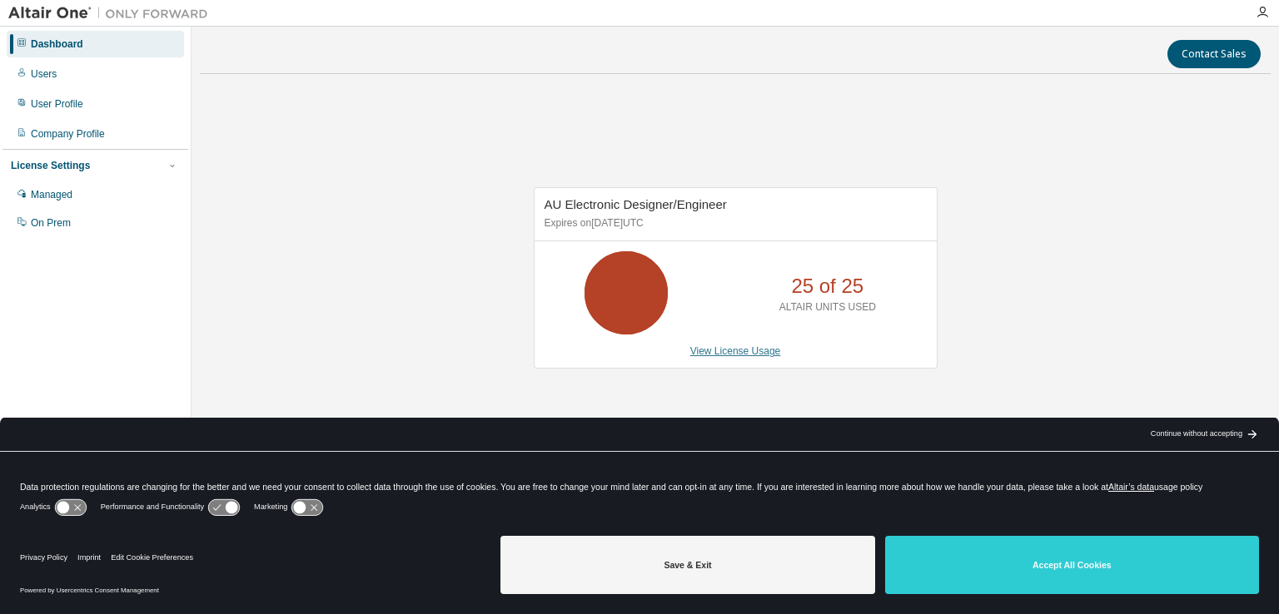
click at [729, 351] on link "View License Usage" at bounding box center [735, 351] width 91 height 12
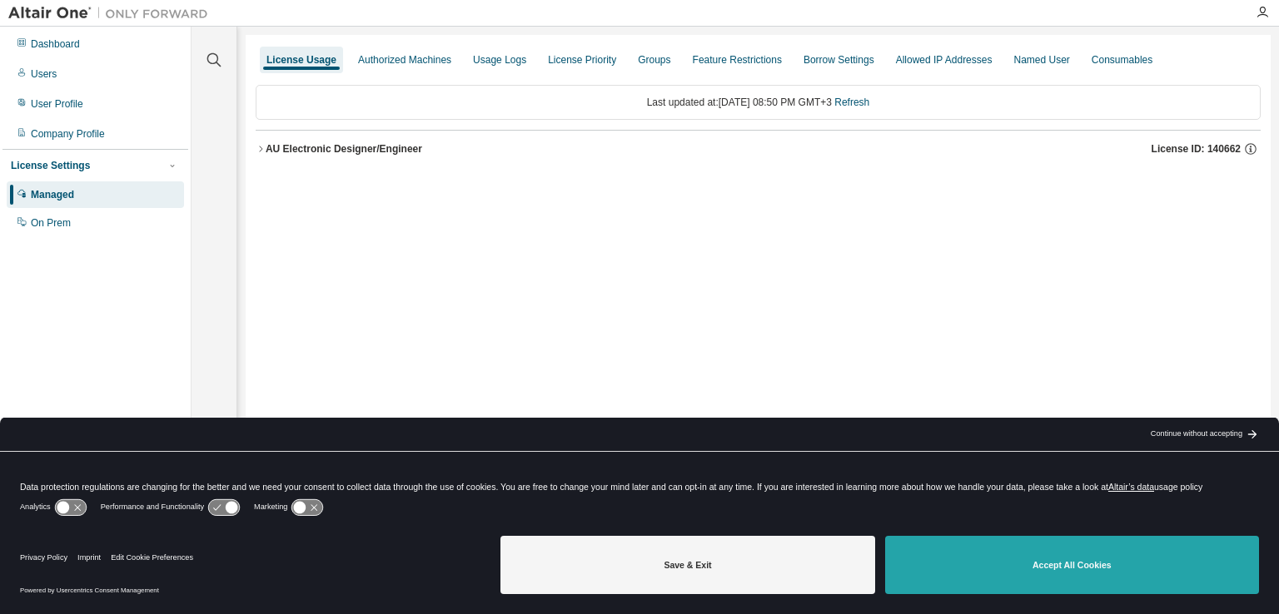
click at [1109, 545] on button "Accept All Cookies" at bounding box center [1072, 565] width 374 height 58
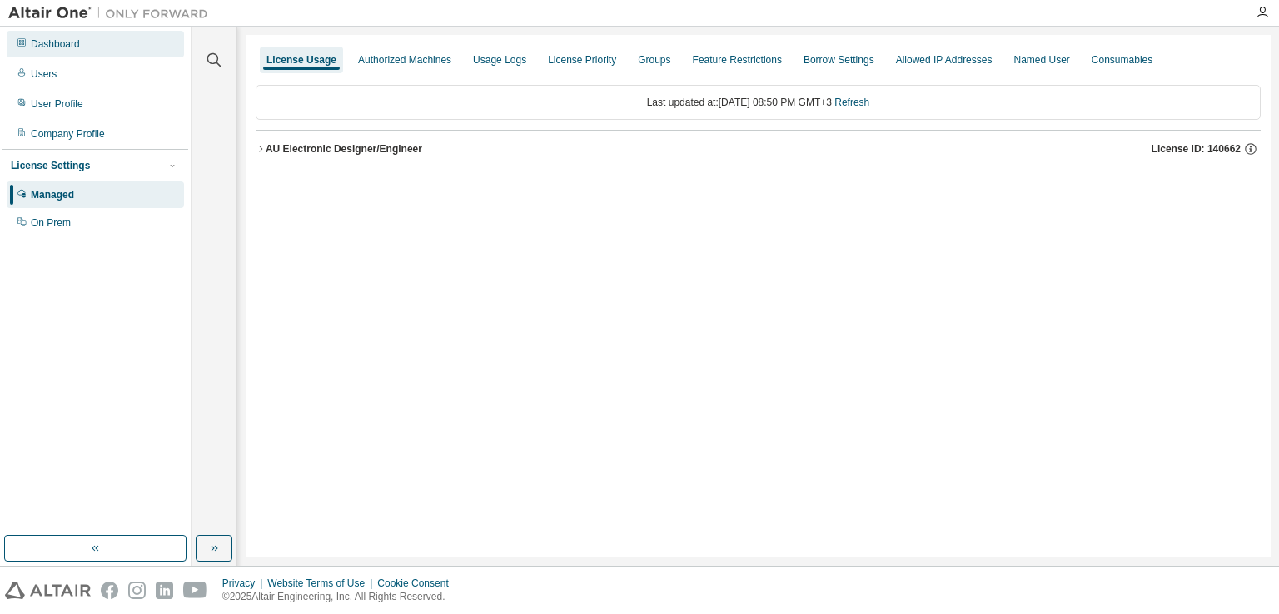
click at [90, 46] on div "Dashboard" at bounding box center [95, 44] width 177 height 27
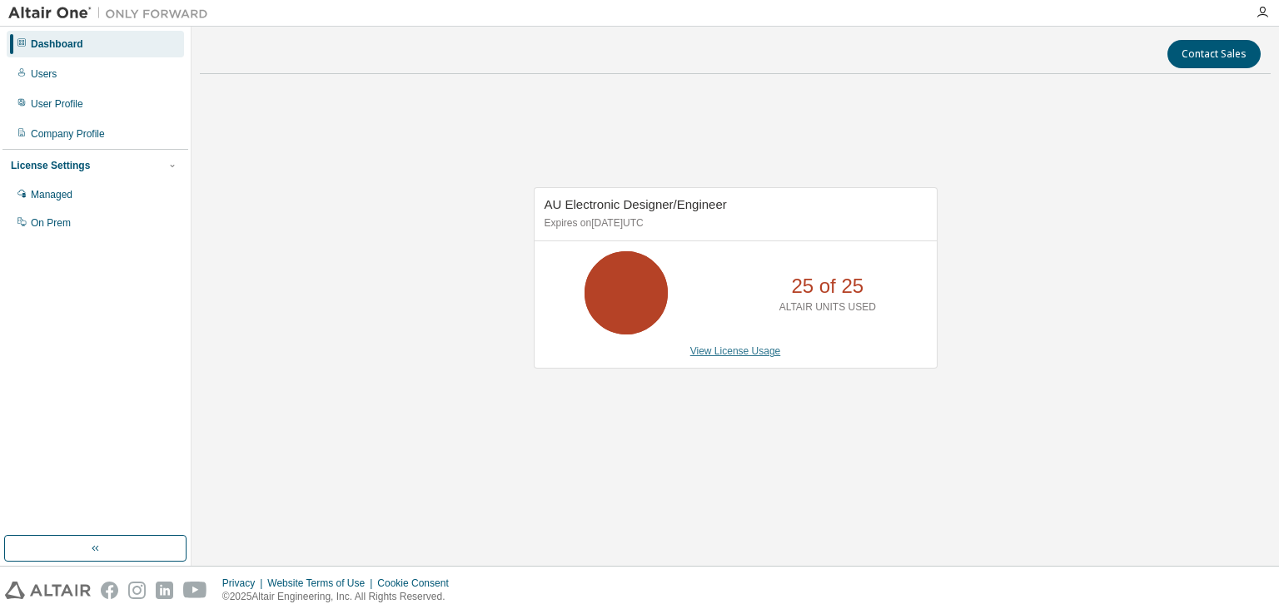
click at [725, 345] on link "View License Usage" at bounding box center [735, 351] width 91 height 12
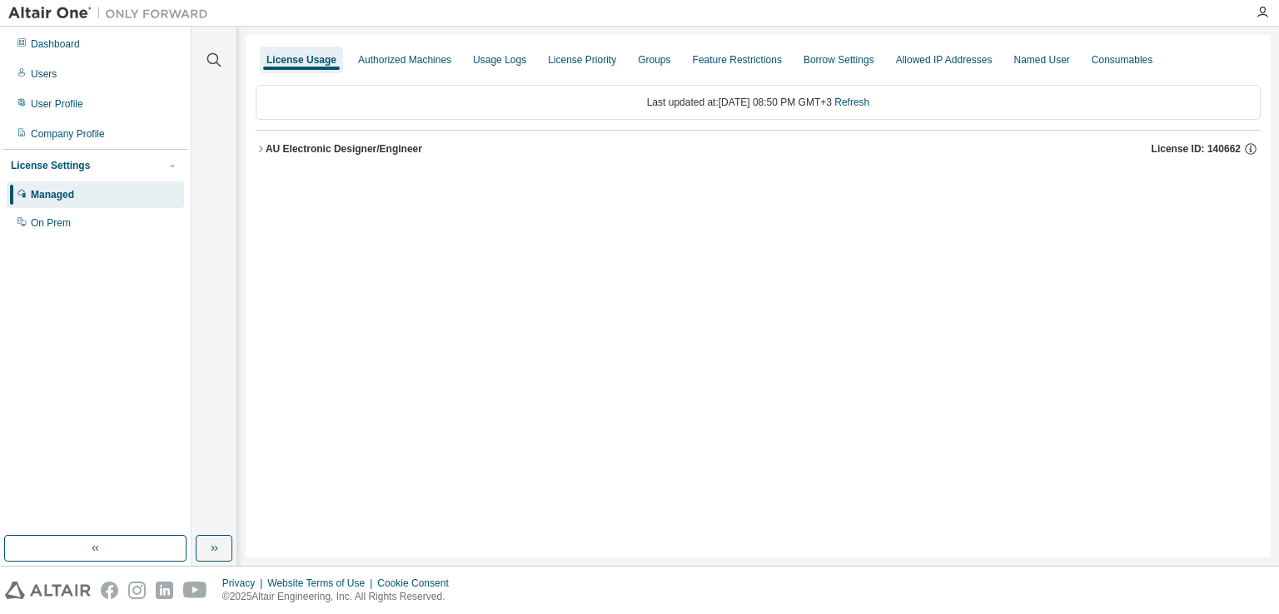
click at [260, 145] on icon "button" at bounding box center [261, 149] width 10 height 10
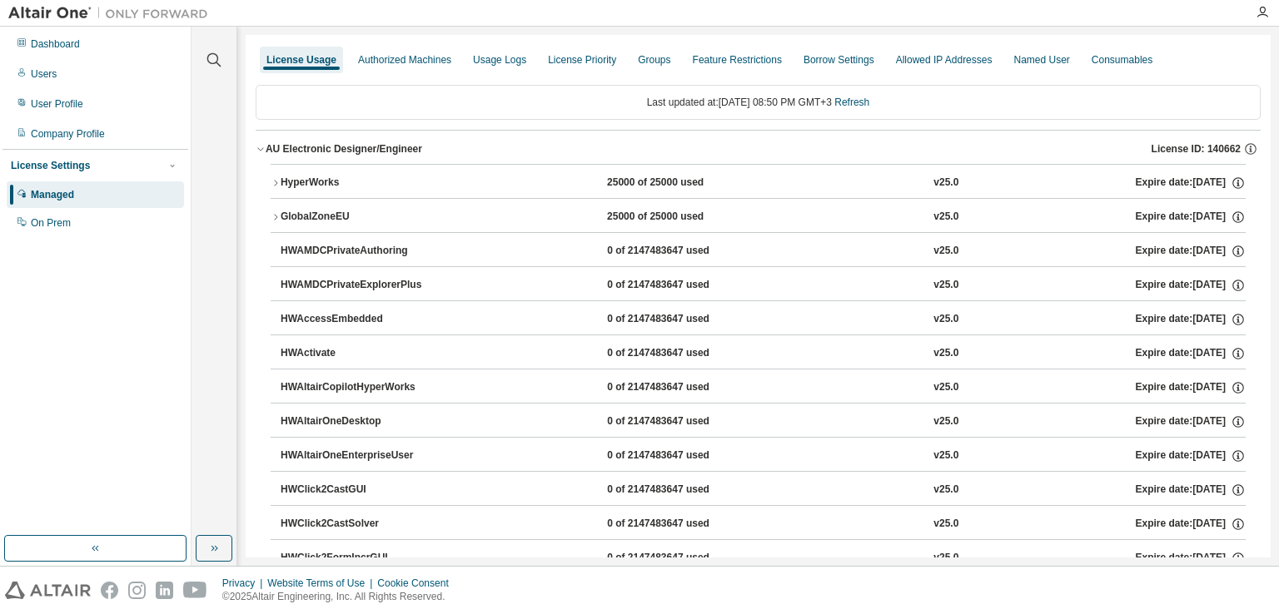
click at [276, 180] on icon "button" at bounding box center [276, 183] width 10 height 10
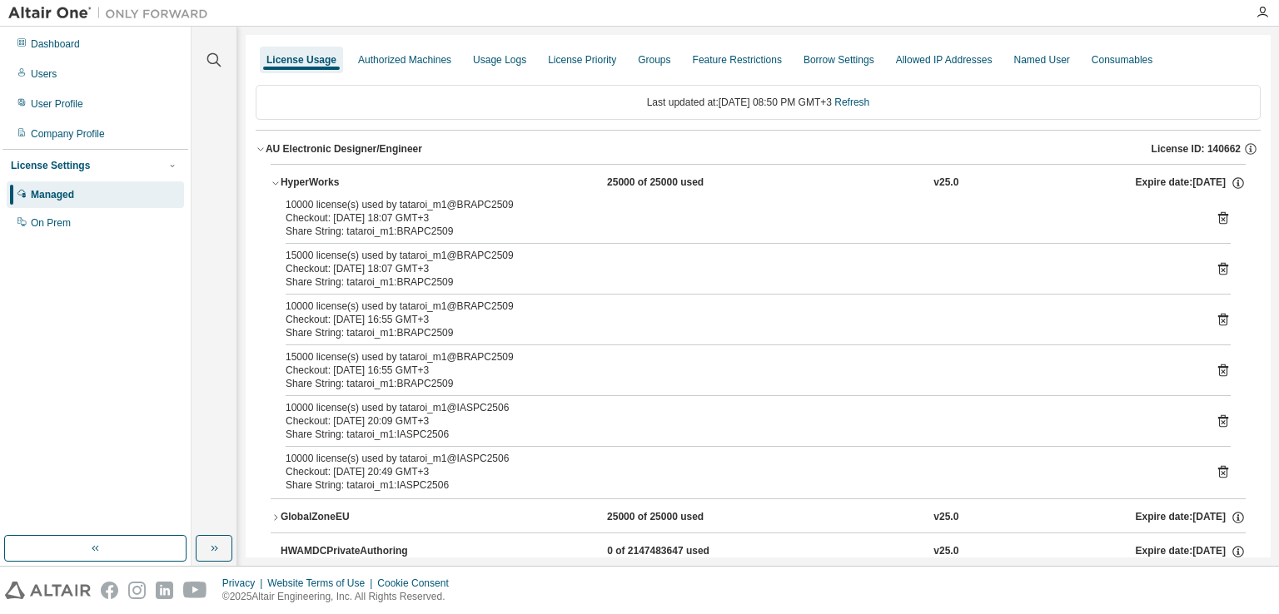
click at [1220, 221] on icon at bounding box center [1222, 219] width 4 height 4
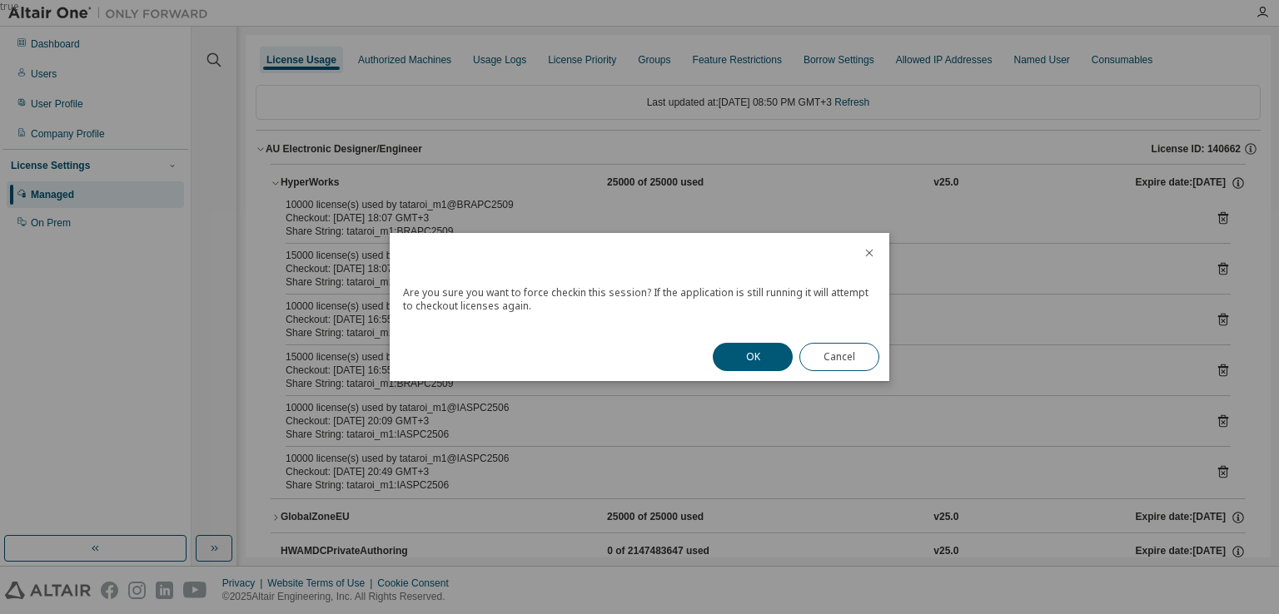
click at [743, 354] on button "OK" at bounding box center [753, 357] width 80 height 28
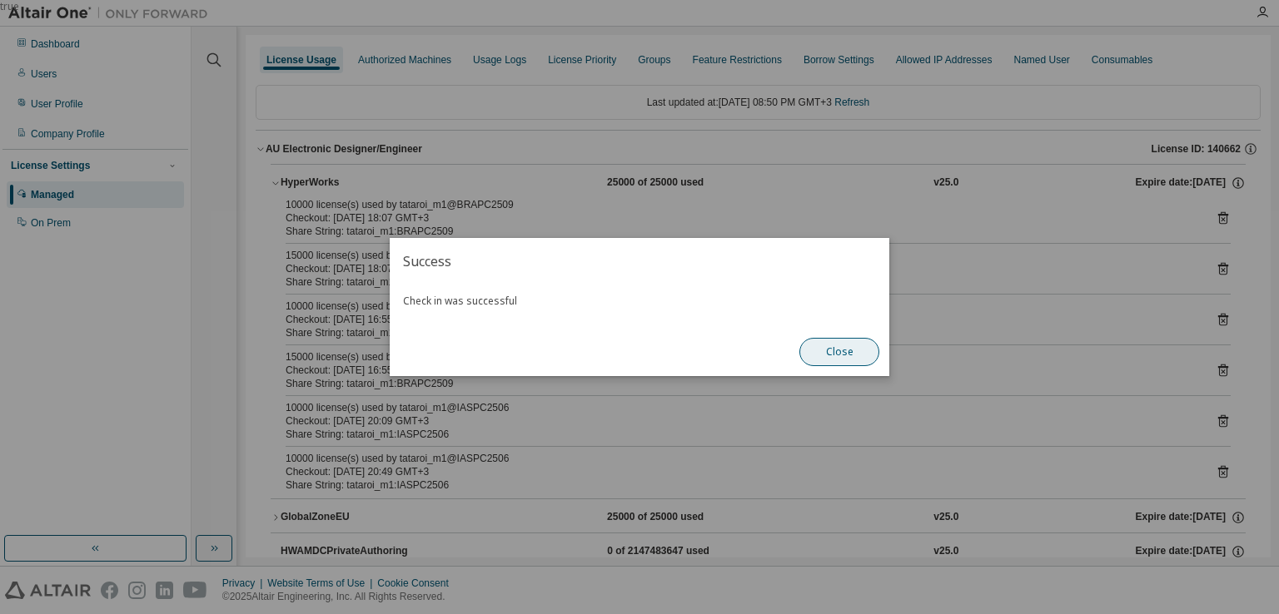
click at [831, 338] on button "Close" at bounding box center [839, 352] width 80 height 28
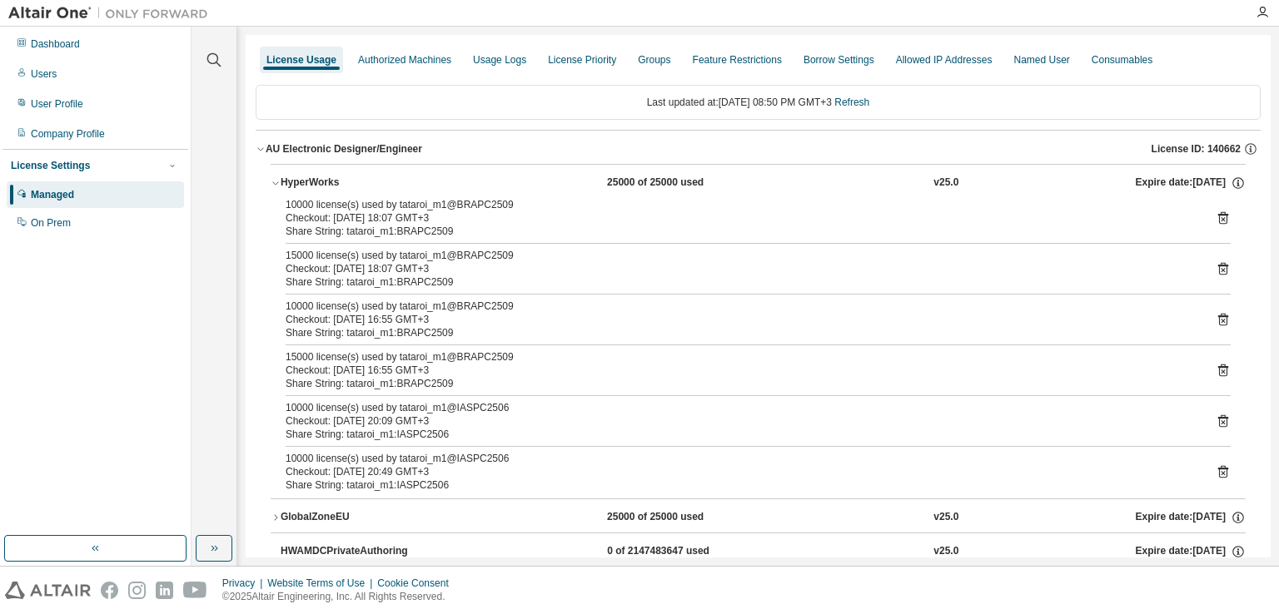
click at [844, 345] on div at bounding box center [758, 345] width 945 height 1
click at [1206, 267] on div "15000 license(s) used by tataroi_m1@BRAPC2509 Checkout: 2025-08-06 18:07 GMT+3 …" at bounding box center [758, 269] width 945 height 40
click at [1215, 268] on icon at bounding box center [1222, 268] width 15 height 15
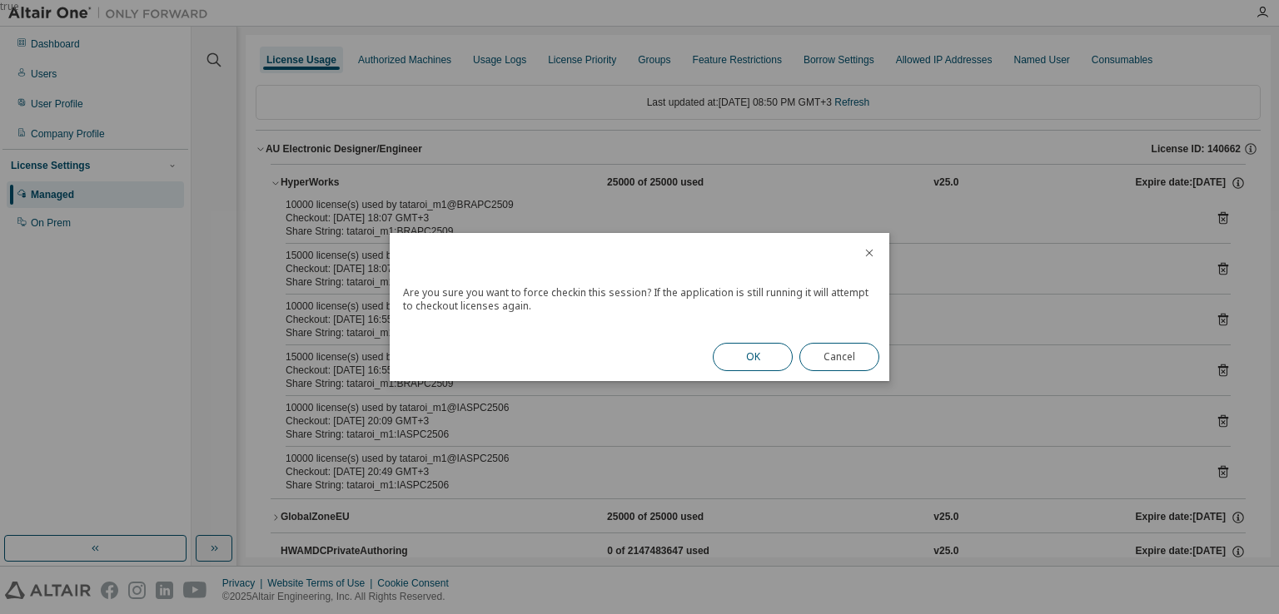
drag, startPoint x: 716, startPoint y: 355, endPoint x: 744, endPoint y: 353, distance: 28.4
click at [718, 355] on button "OK" at bounding box center [753, 357] width 80 height 28
click at [744, 353] on div "OK Cancel" at bounding box center [796, 357] width 186 height 48
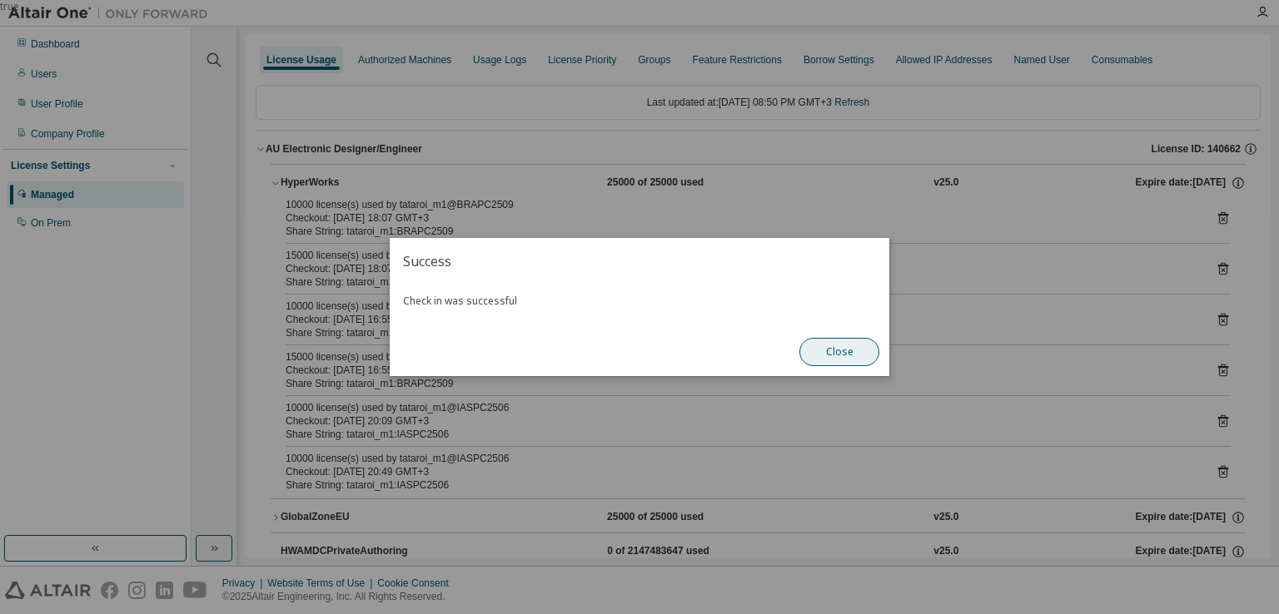
click at [832, 351] on button "Close" at bounding box center [839, 352] width 80 height 28
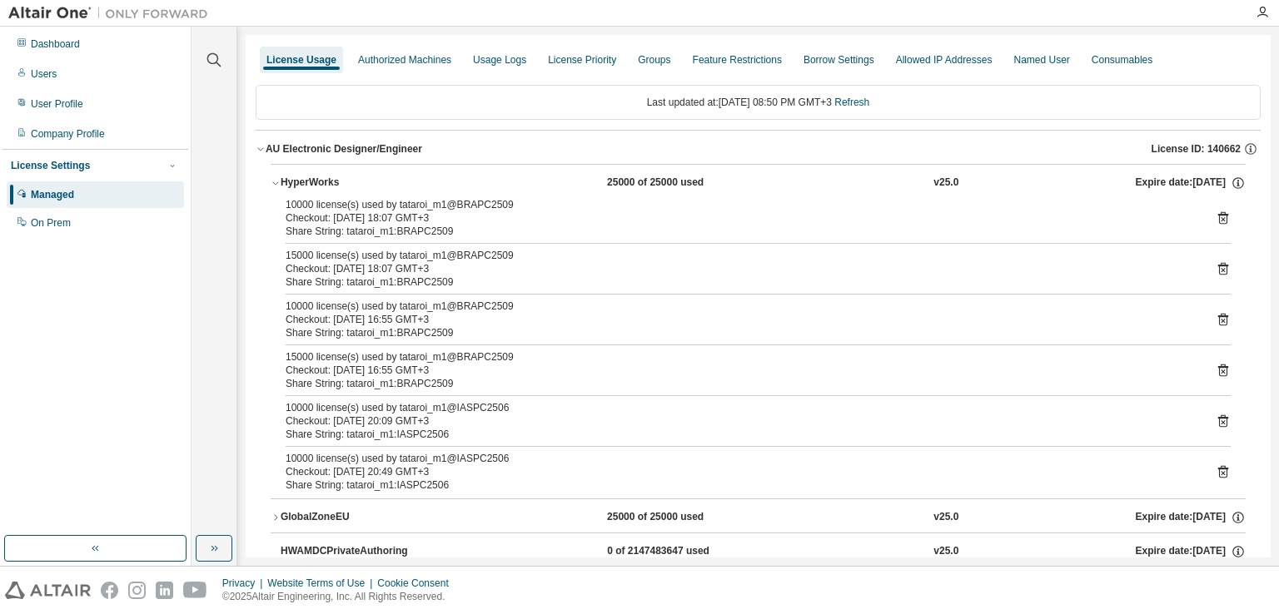
click at [281, 514] on div "GlobalZoneEU" at bounding box center [356, 517] width 150 height 15
click at [1215, 323] on icon at bounding box center [1222, 319] width 15 height 15
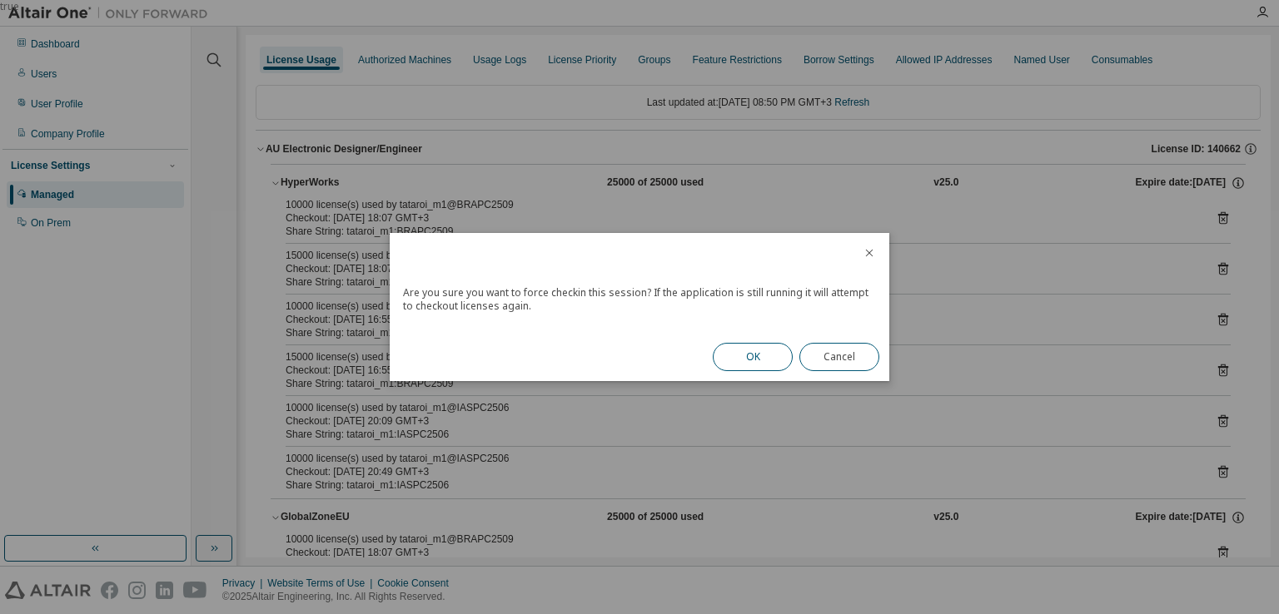
click at [769, 354] on button "OK" at bounding box center [753, 357] width 80 height 28
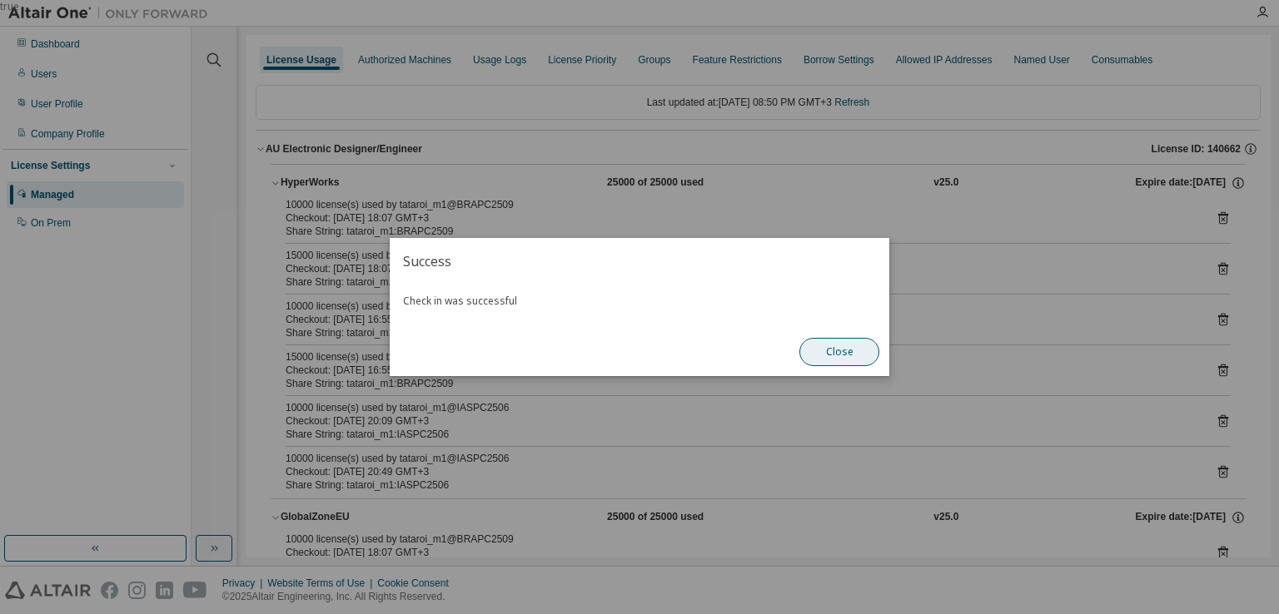
click at [851, 361] on button "Close" at bounding box center [839, 352] width 80 height 28
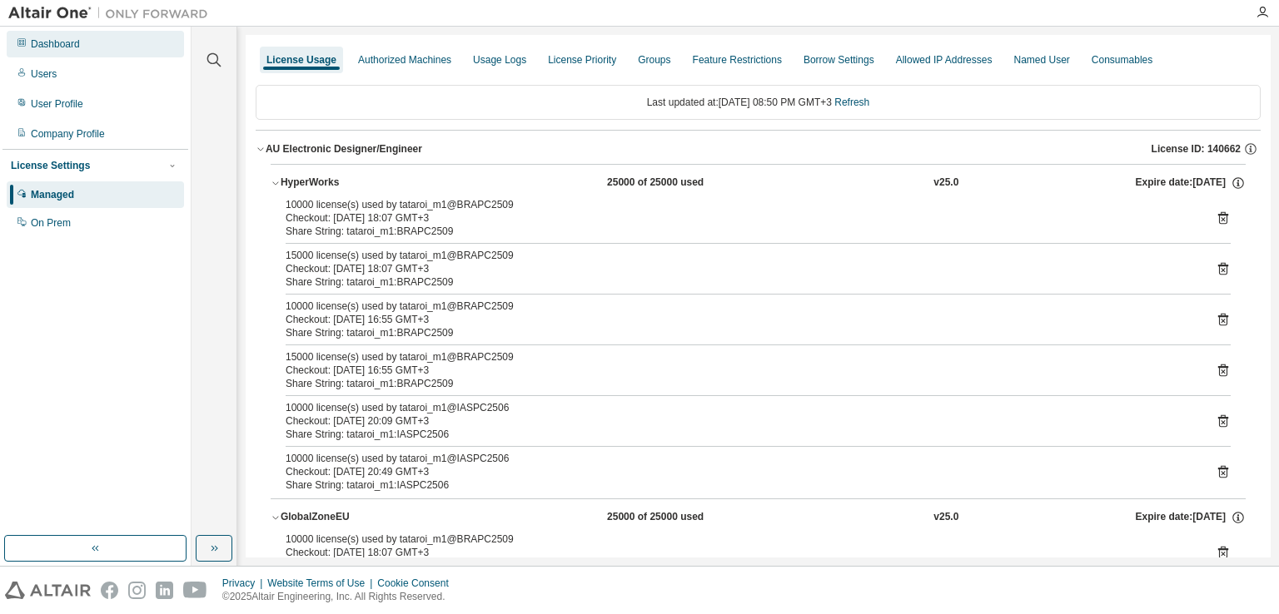
click at [66, 44] on div "Dashboard" at bounding box center [55, 43] width 49 height 13
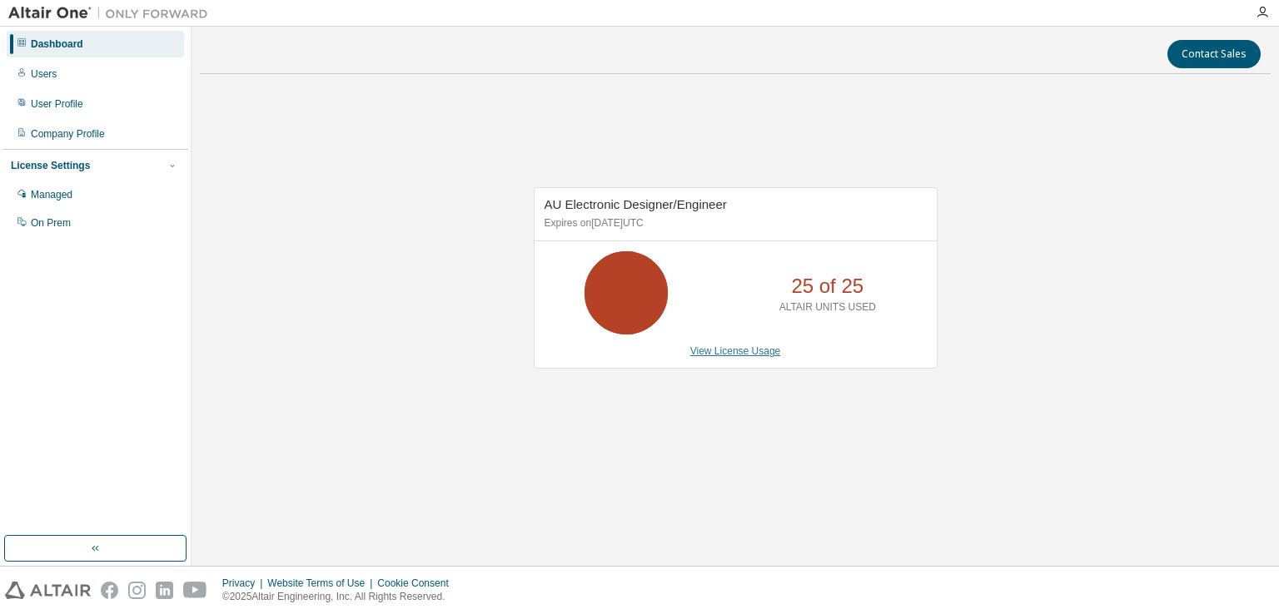
click at [744, 348] on link "View License Usage" at bounding box center [735, 351] width 91 height 12
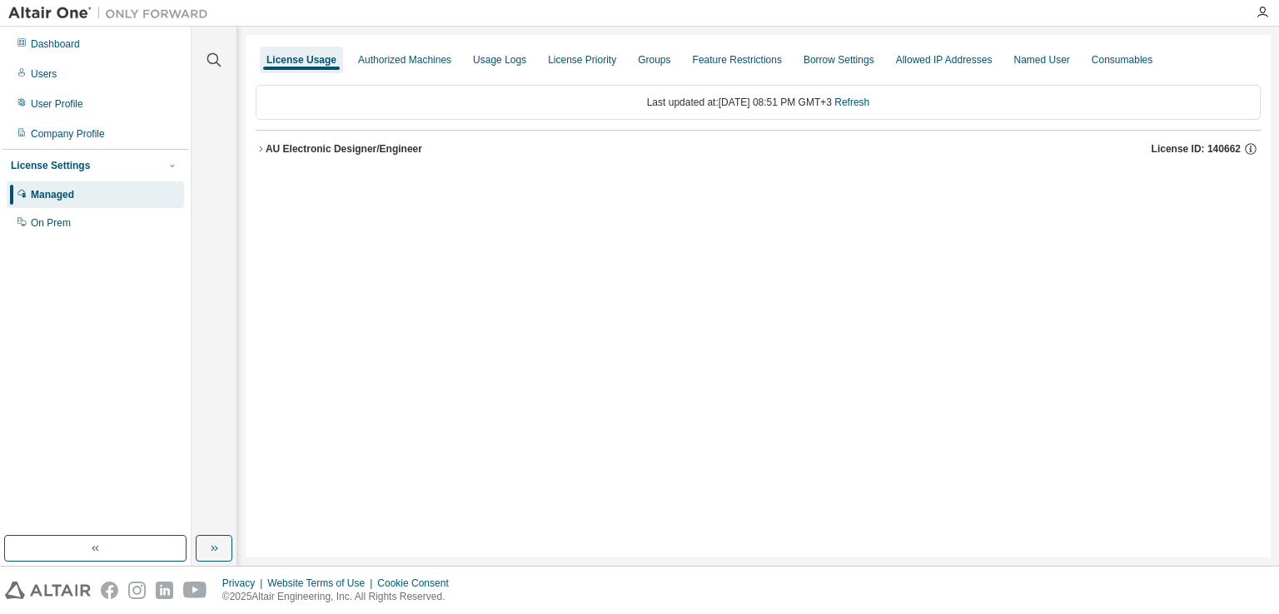
click at [256, 152] on icon "button" at bounding box center [261, 149] width 10 height 10
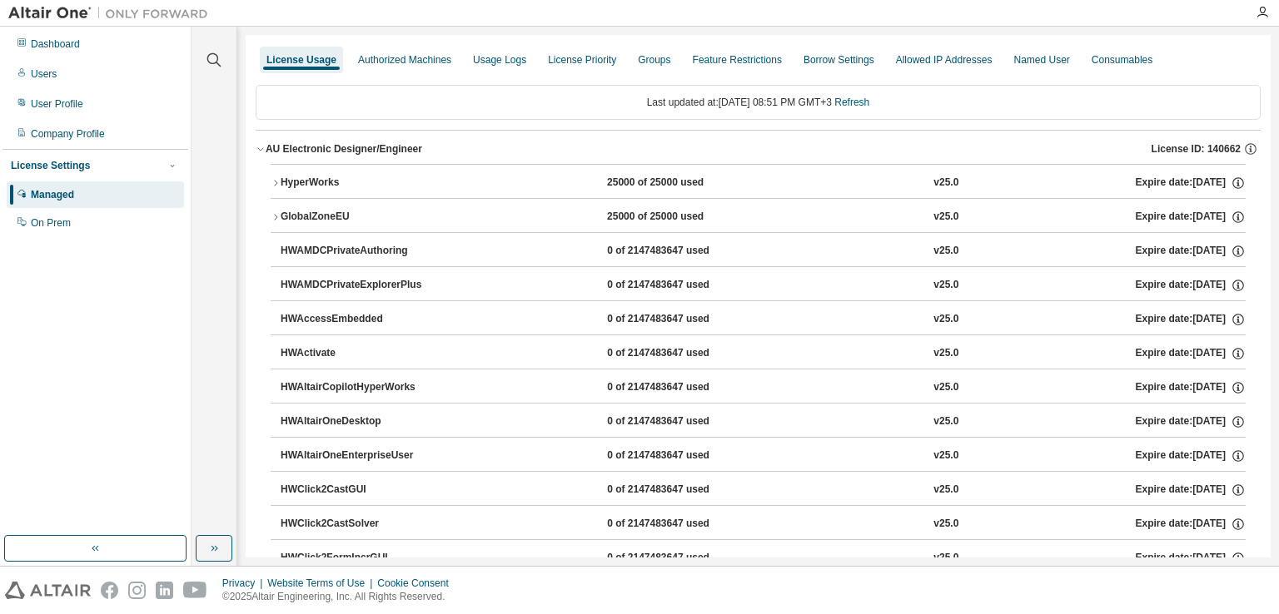
click at [311, 189] on div "HyperWorks" at bounding box center [356, 183] width 150 height 15
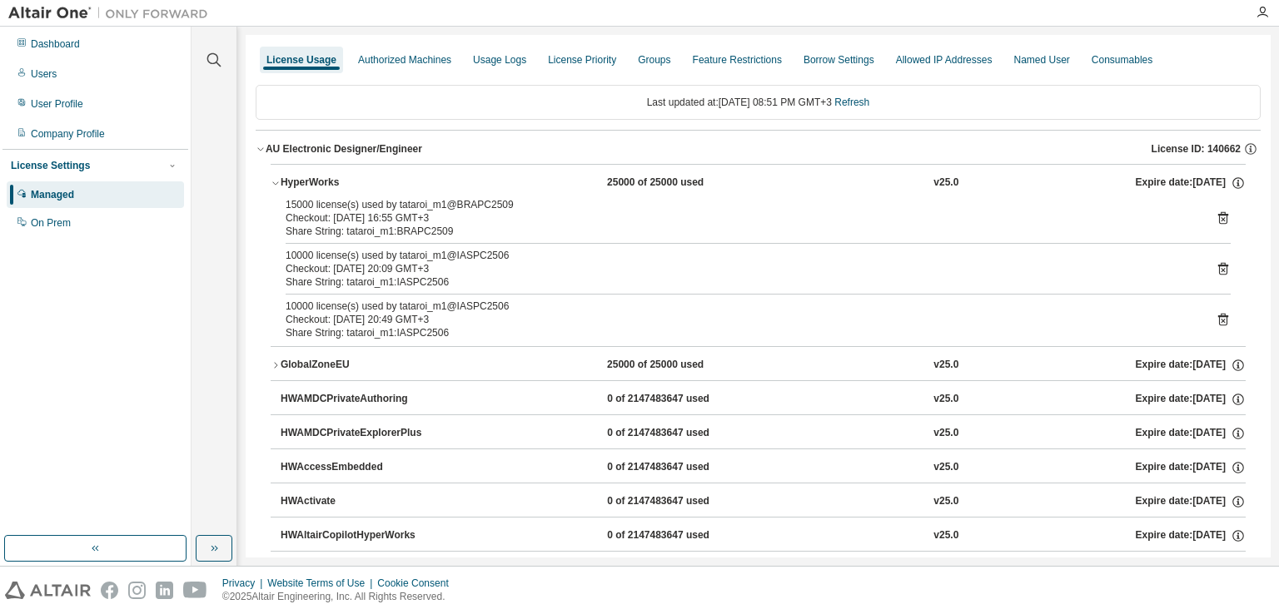
click at [1220, 217] on icon at bounding box center [1222, 218] width 15 height 15
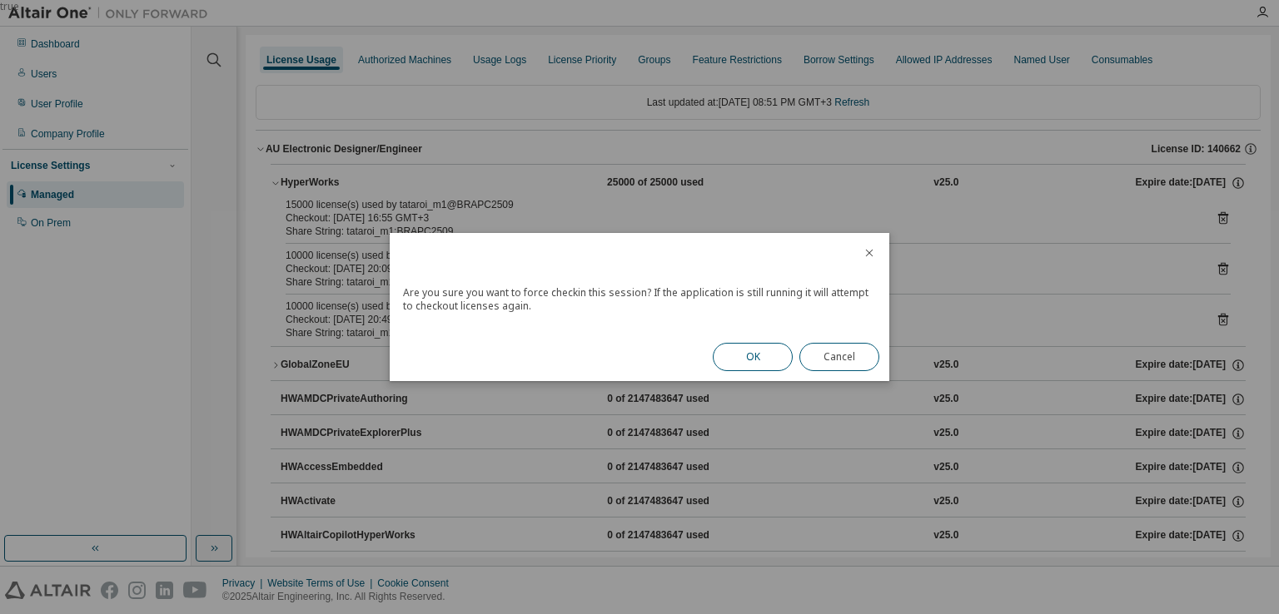
click at [753, 350] on button "OK" at bounding box center [753, 357] width 80 height 28
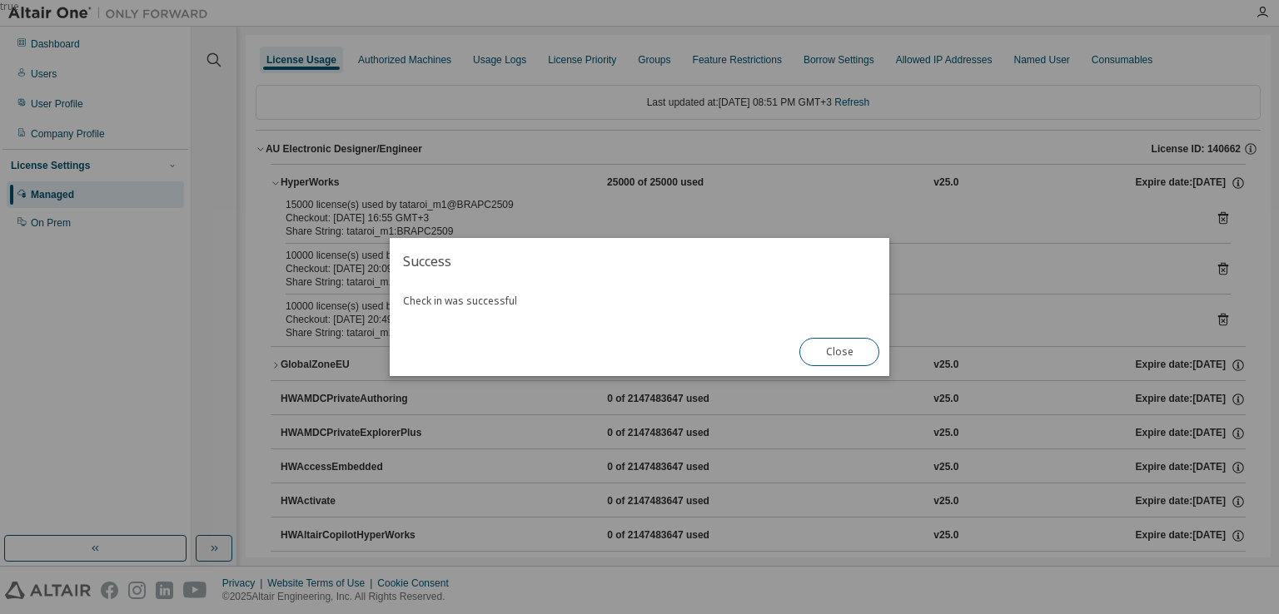
click at [857, 355] on button "Close" at bounding box center [839, 352] width 80 height 28
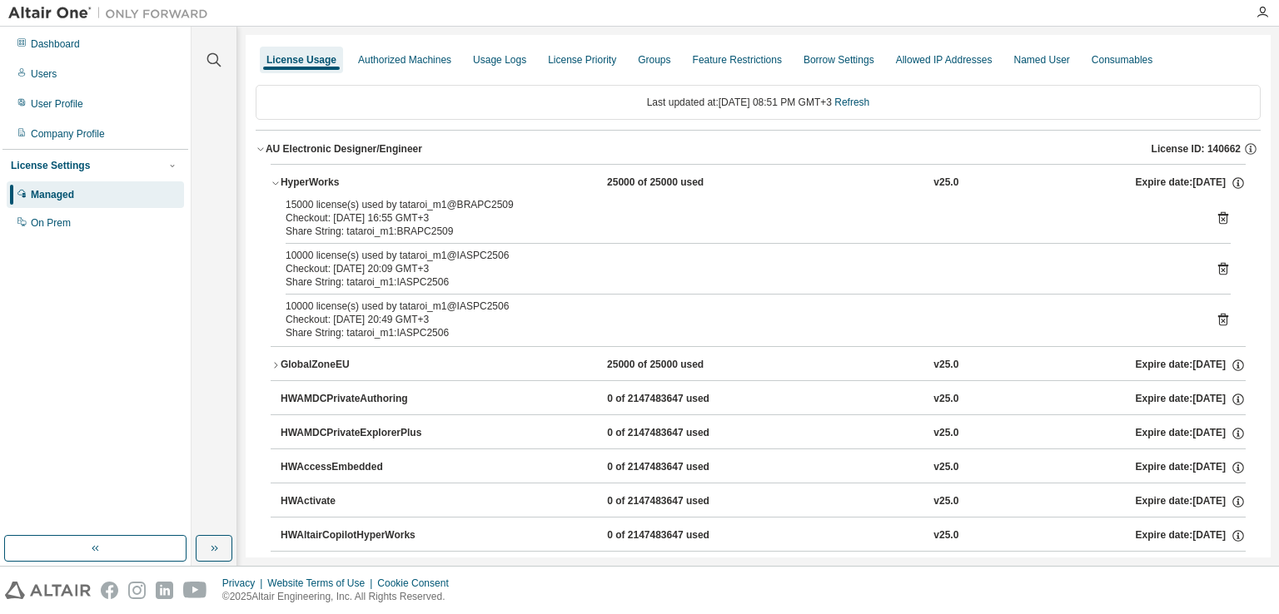
click at [325, 61] on div "License Usage" at bounding box center [301, 59] width 70 height 13
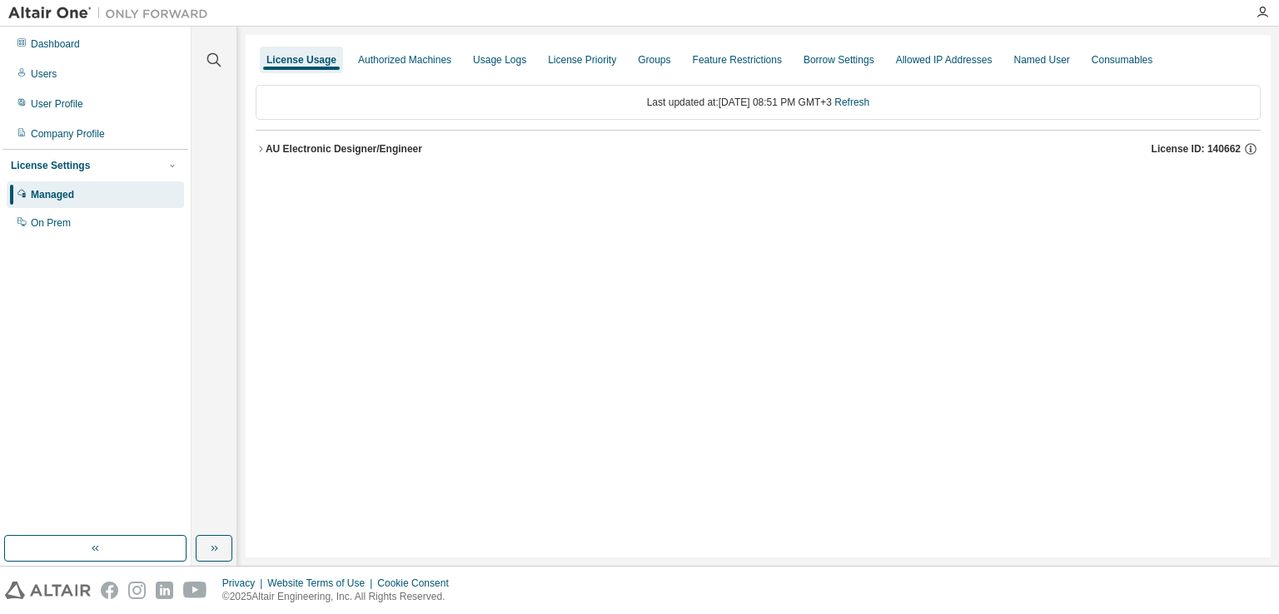
click at [328, 147] on div "AU Electronic Designer/Engineer" at bounding box center [344, 148] width 157 height 13
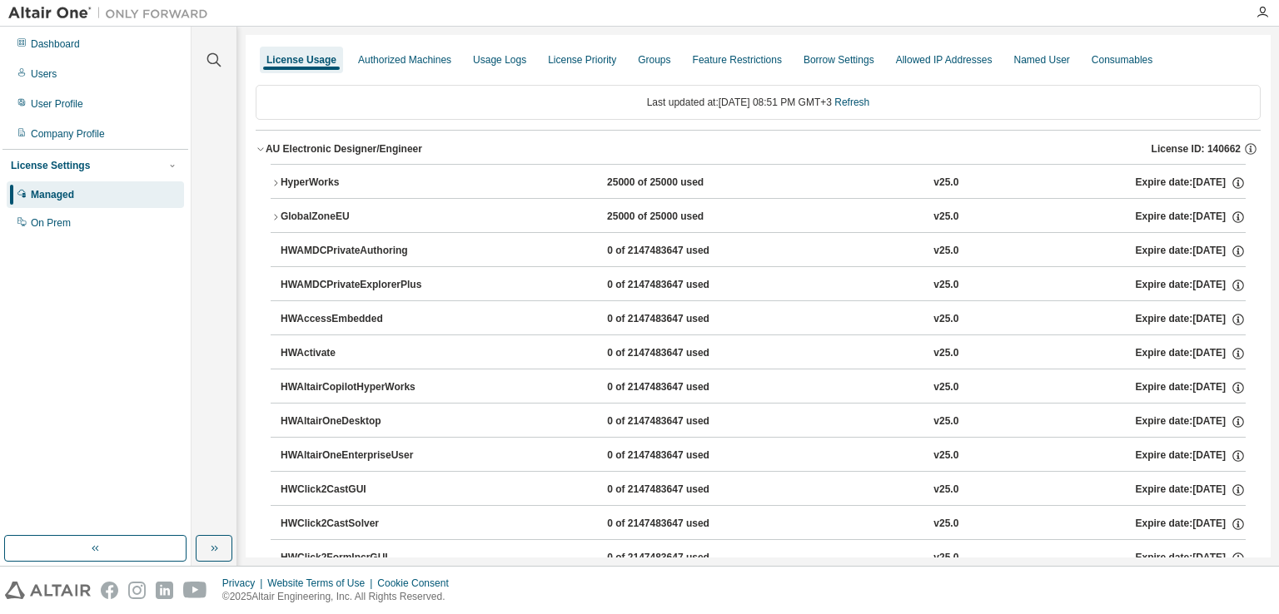
click at [326, 181] on div "HyperWorks" at bounding box center [356, 183] width 150 height 15
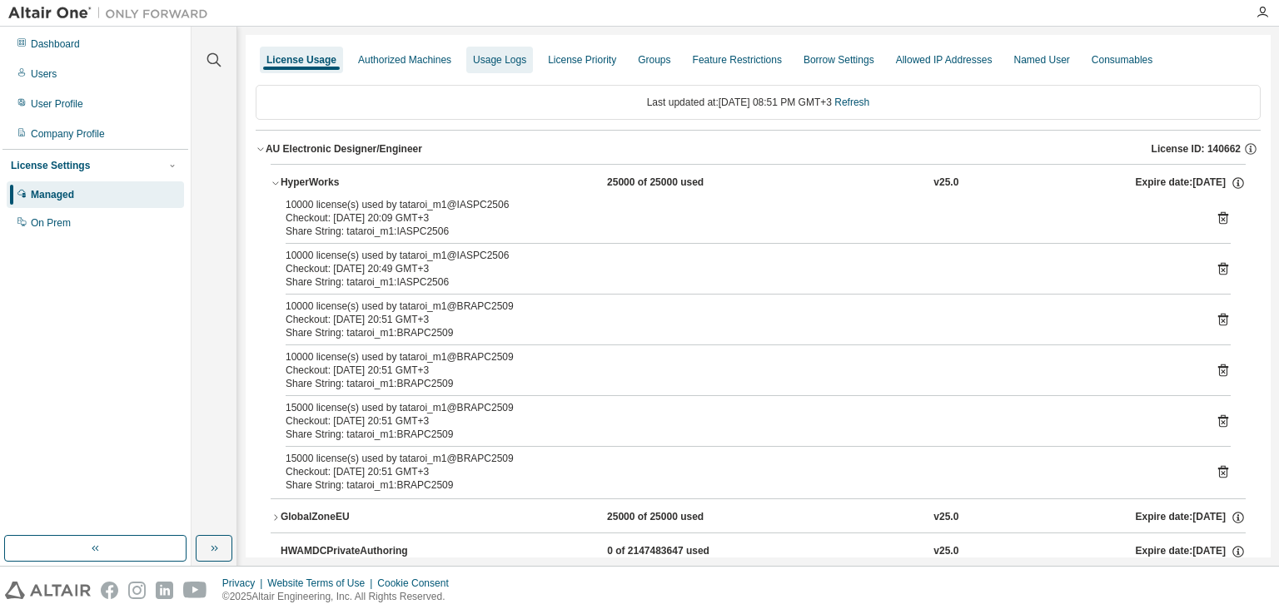
click at [507, 64] on div "Usage Logs" at bounding box center [499, 59] width 53 height 13
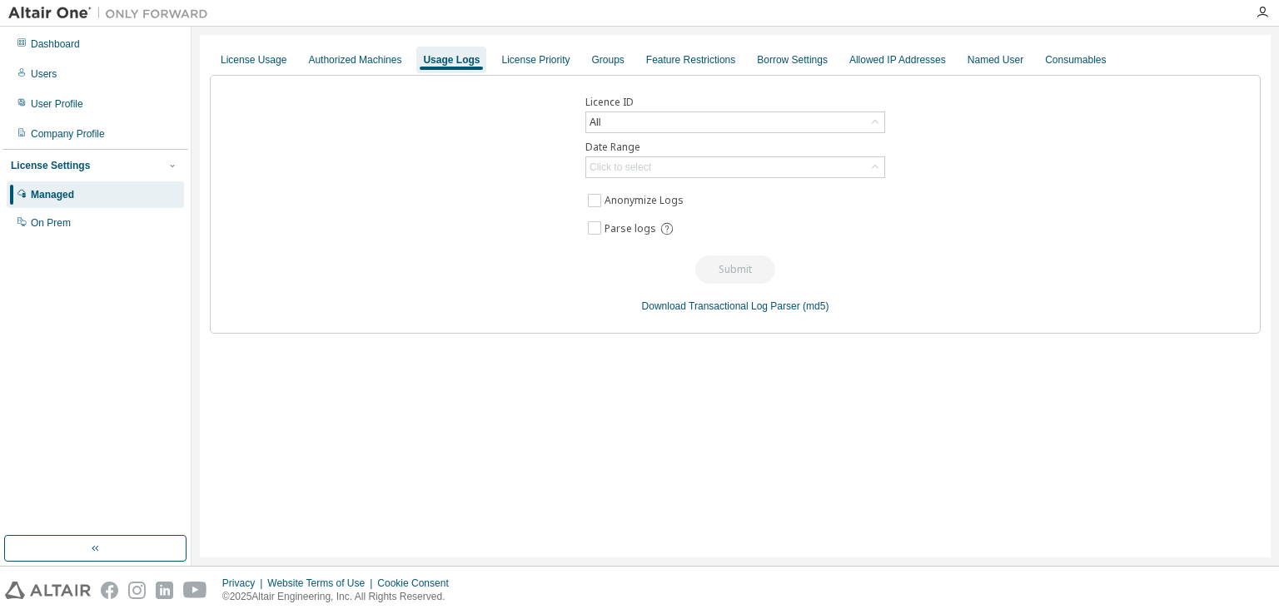
click at [507, 64] on div "License Priority" at bounding box center [535, 59] width 68 height 13
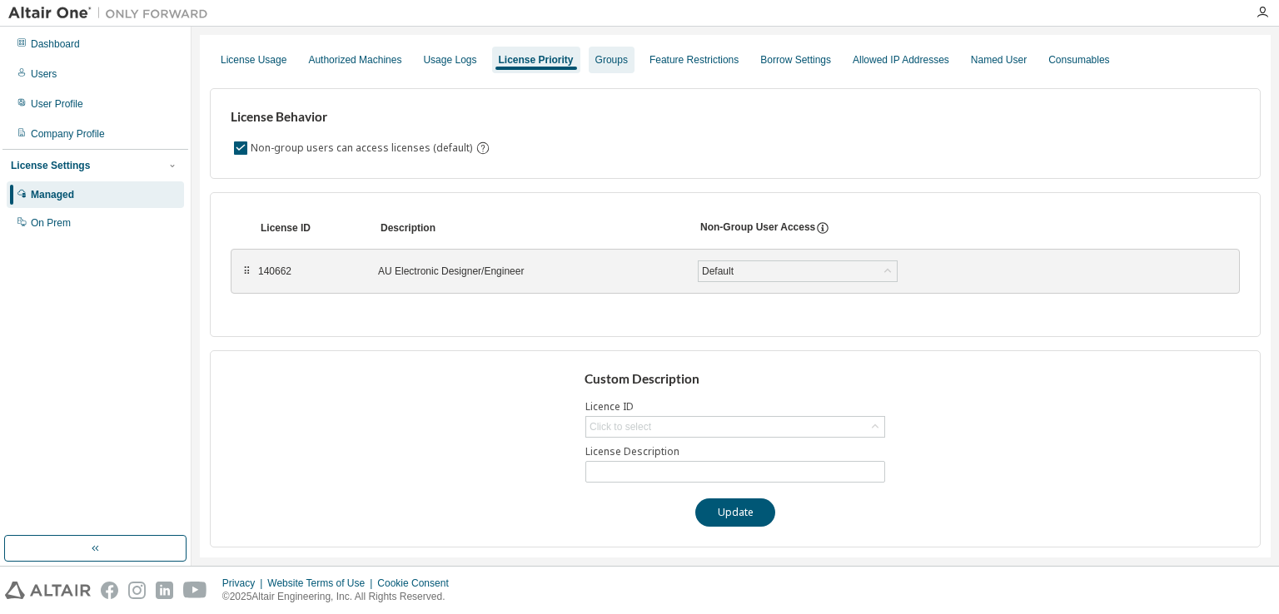
click at [599, 66] on div "Groups" at bounding box center [611, 59] width 32 height 13
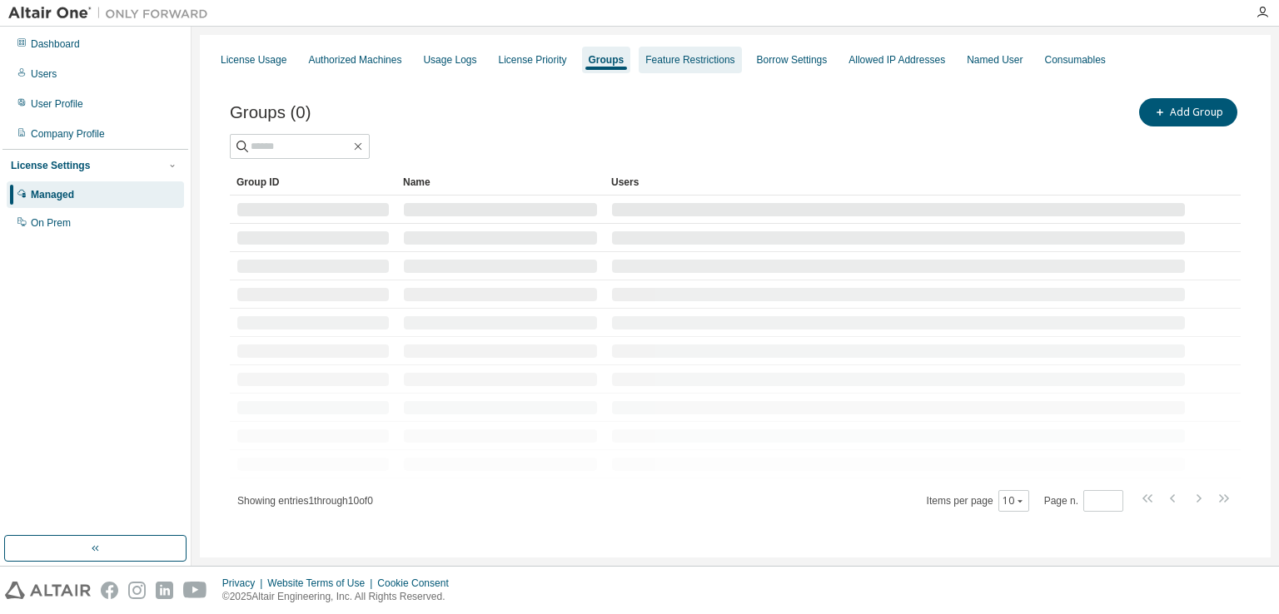
click at [667, 67] on div "Feature Restrictions" at bounding box center [690, 60] width 102 height 27
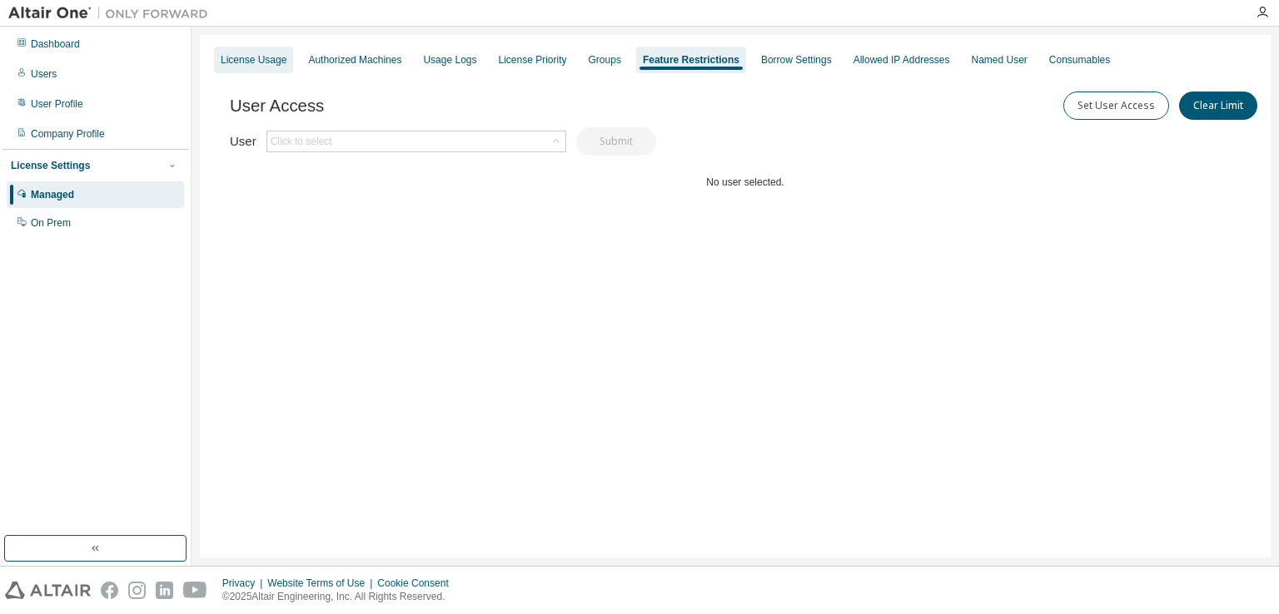
click at [246, 61] on div "License Usage" at bounding box center [254, 59] width 66 height 13
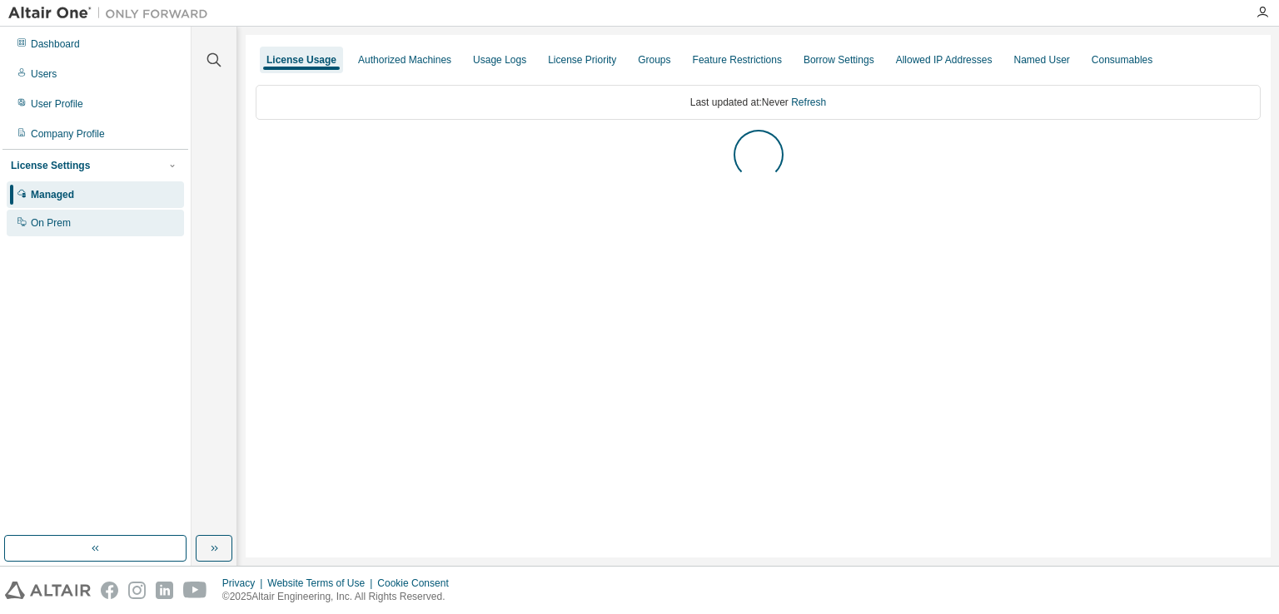
click at [91, 231] on div "On Prem" at bounding box center [95, 223] width 177 height 27
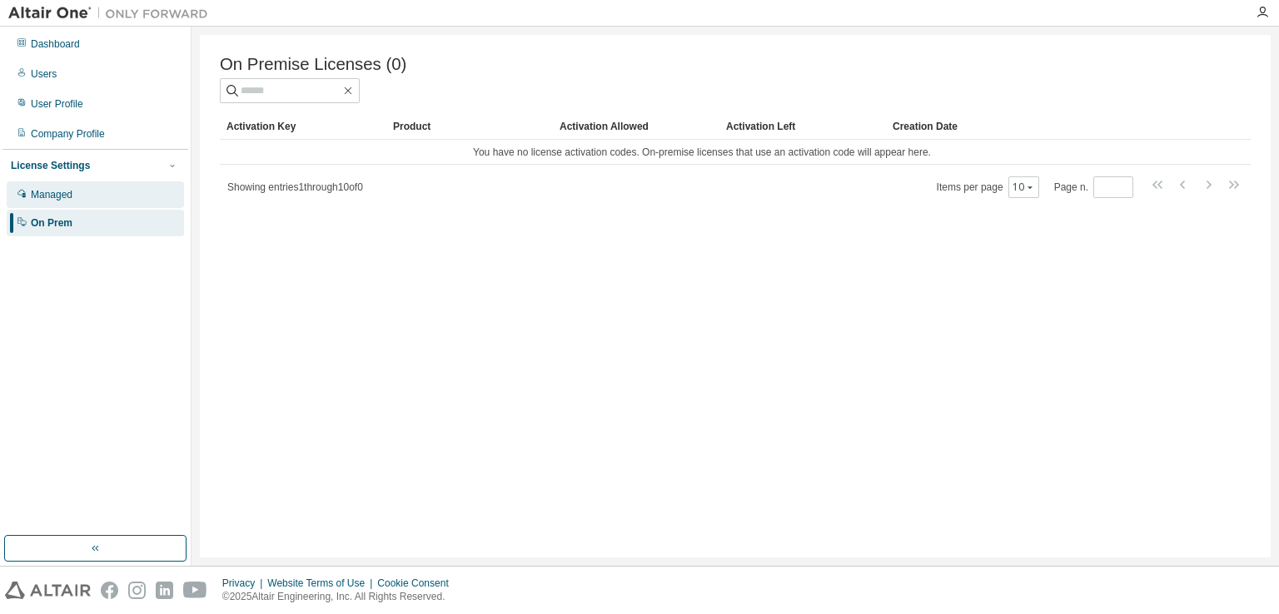
click at [97, 195] on div "Managed" at bounding box center [95, 194] width 177 height 27
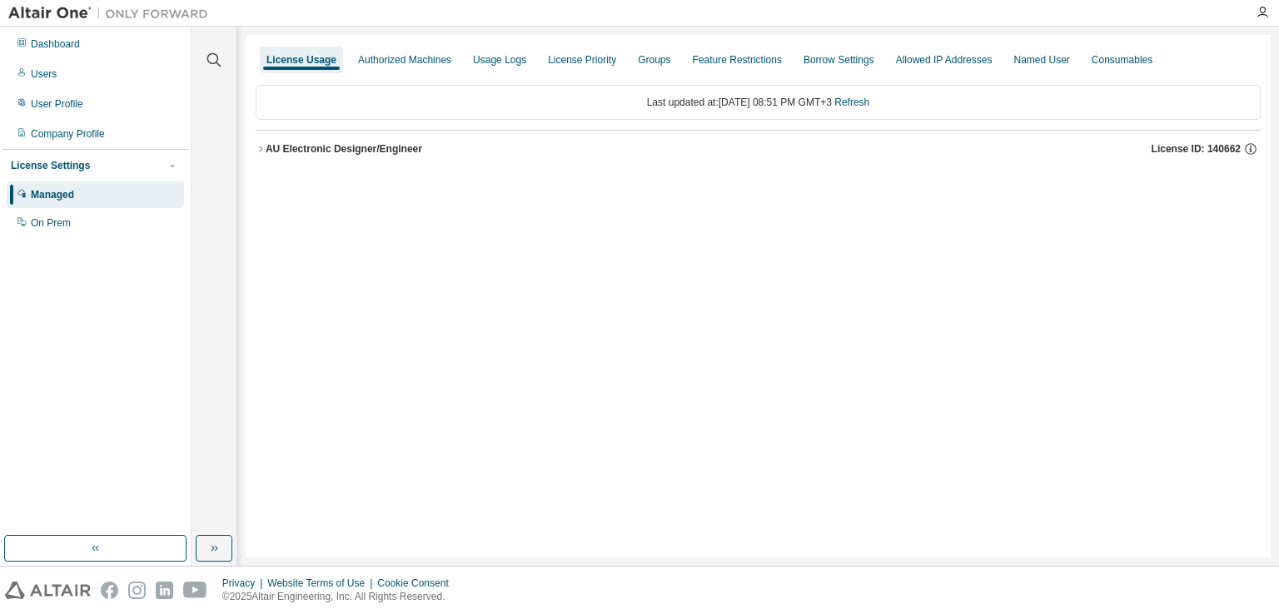
click at [337, 156] on button "AU Electronic Designer/Engineer License ID: 140662" at bounding box center [758, 149] width 1005 height 37
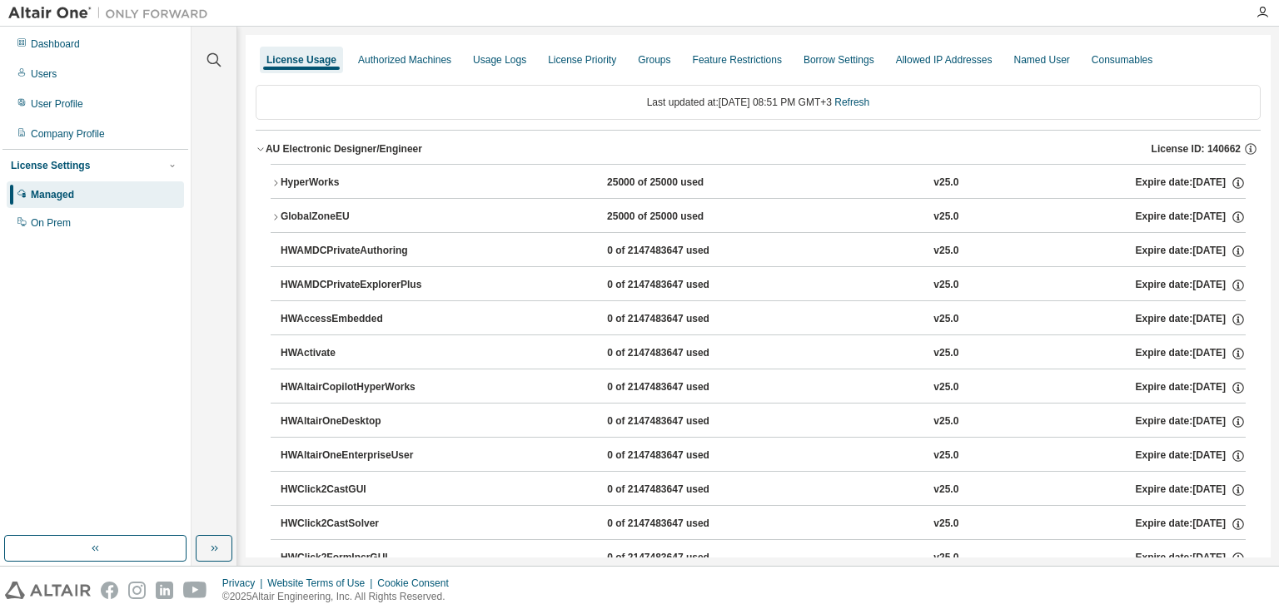
click at [683, 171] on button "HyperWorks 25000 of 25000 used v25.0 Expire date: [DATE]" at bounding box center [758, 183] width 975 height 37
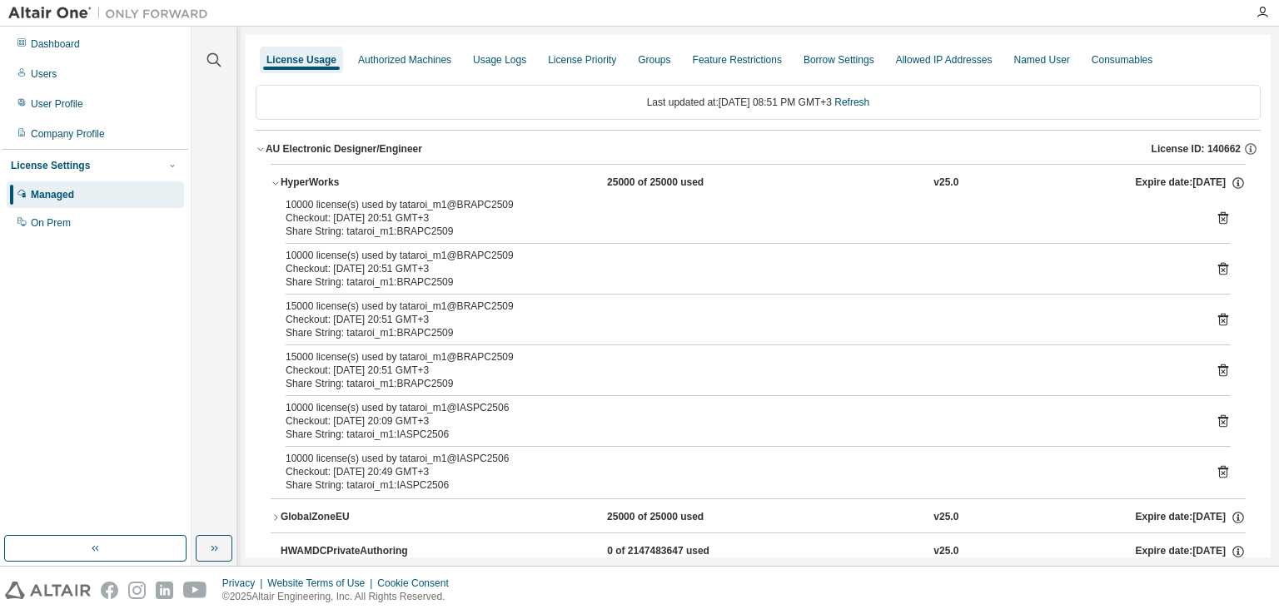
click at [1215, 218] on icon at bounding box center [1222, 218] width 15 height 15
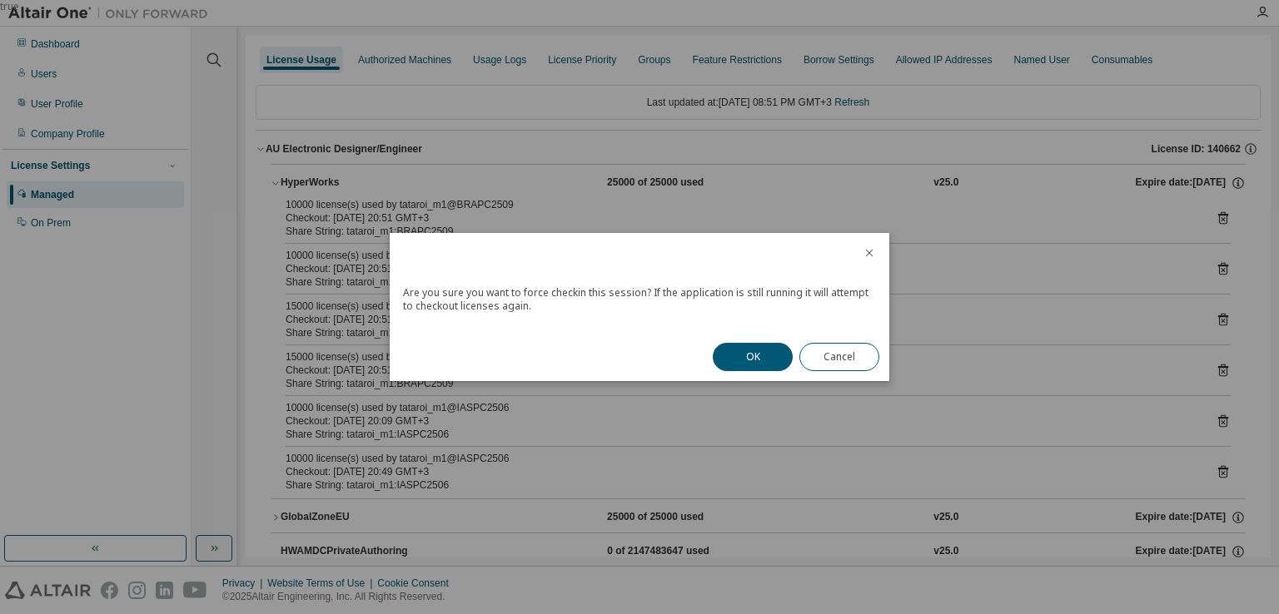
click at [873, 258] on icon "close" at bounding box center [868, 252] width 13 height 13
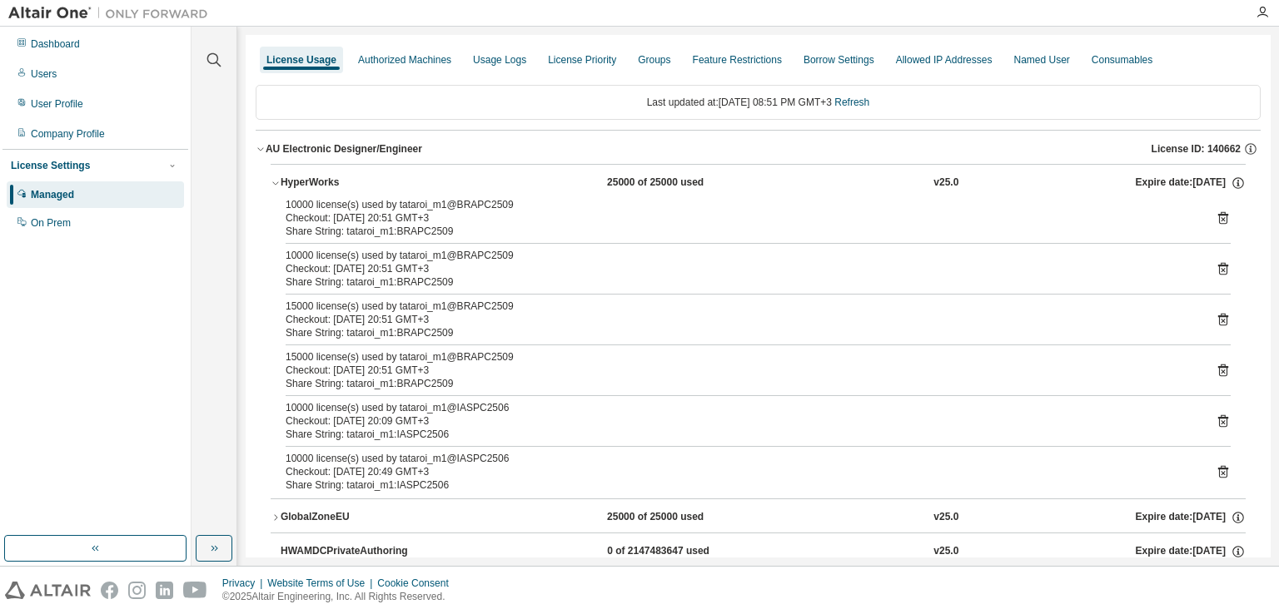
click at [406, 225] on div "Share String: tataroi_m1:BRAPC2509" at bounding box center [738, 231] width 905 height 13
click at [359, 216] on div "Checkout: [DATE] 20:51 GMT+3" at bounding box center [738, 217] width 905 height 13
